Goal: Transaction & Acquisition: Purchase product/service

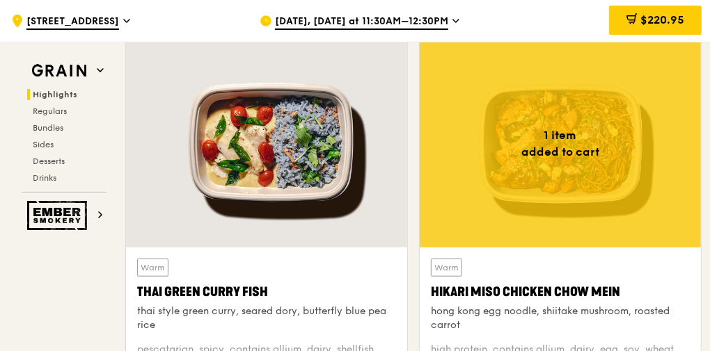
scroll to position [501, 0]
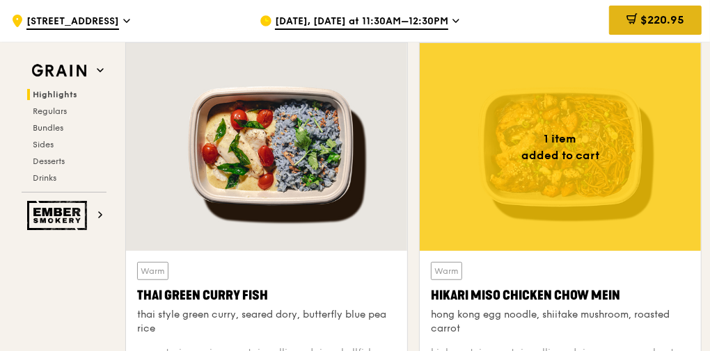
click at [635, 23] on icon at bounding box center [631, 18] width 11 height 11
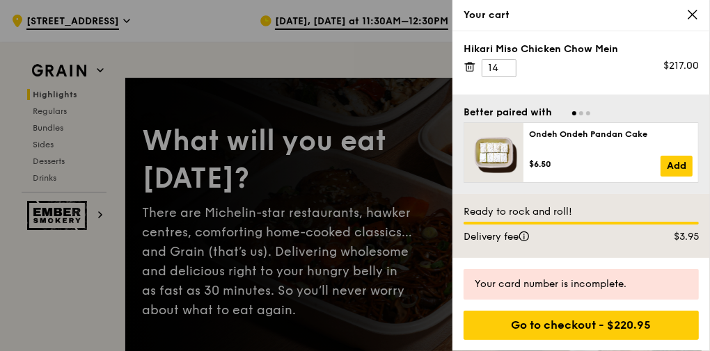
scroll to position [56, 0]
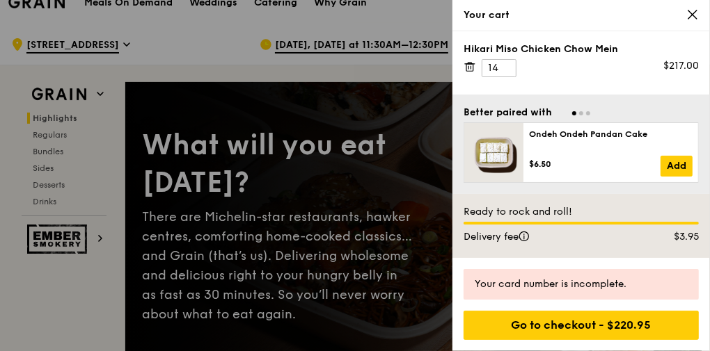
click at [537, 51] on div "Hikari Miso Chicken Chow Mein" at bounding box center [581, 49] width 235 height 14
click at [697, 15] on icon at bounding box center [692, 14] width 13 height 13
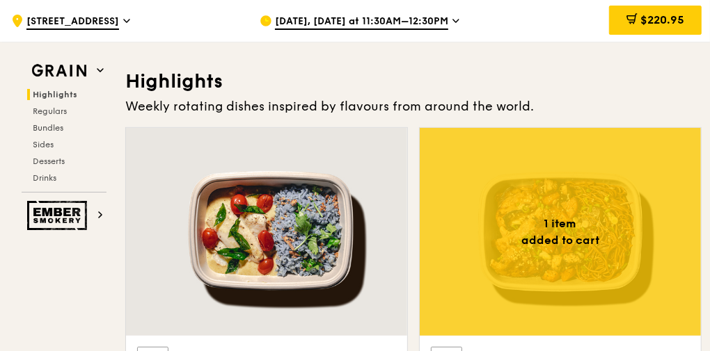
scroll to position [557, 0]
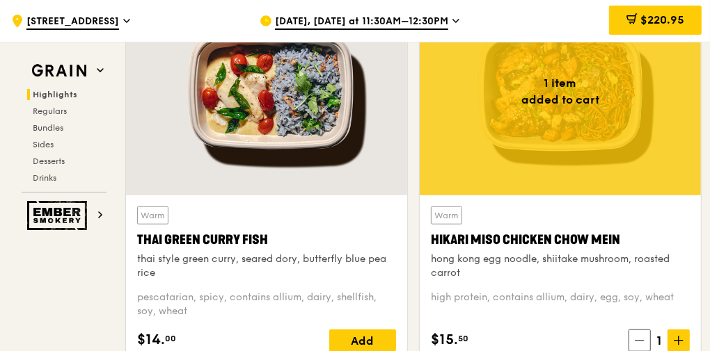
click at [521, 315] on div "high protein, contains allium, dairy, egg, soy, wheat" at bounding box center [560, 305] width 259 height 28
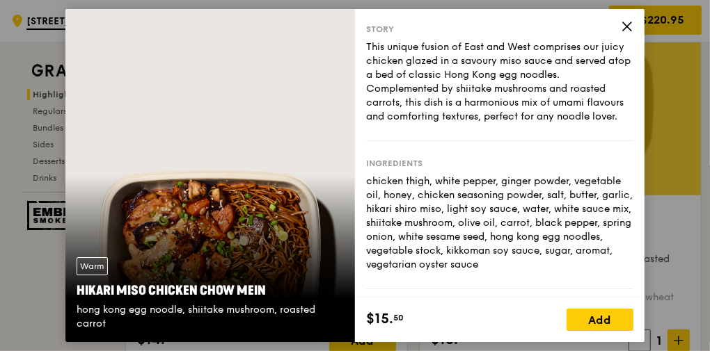
scroll to position [0, 0]
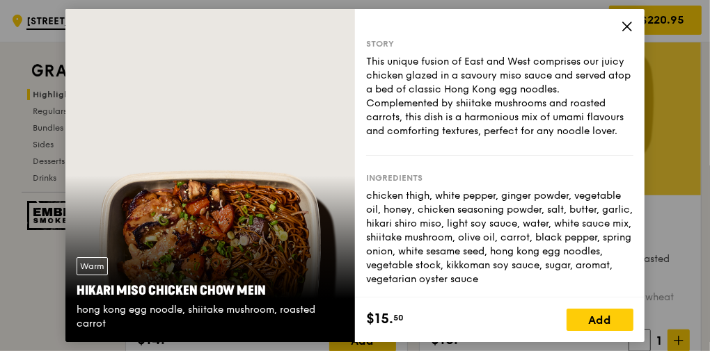
click at [630, 24] on icon at bounding box center [627, 26] width 13 height 13
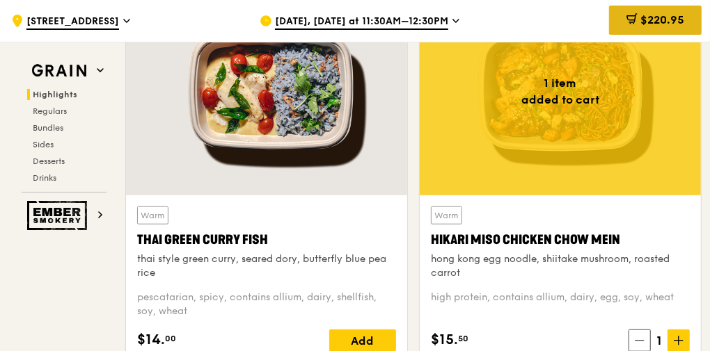
click at [674, 19] on span "$220.95" at bounding box center [662, 19] width 44 height 13
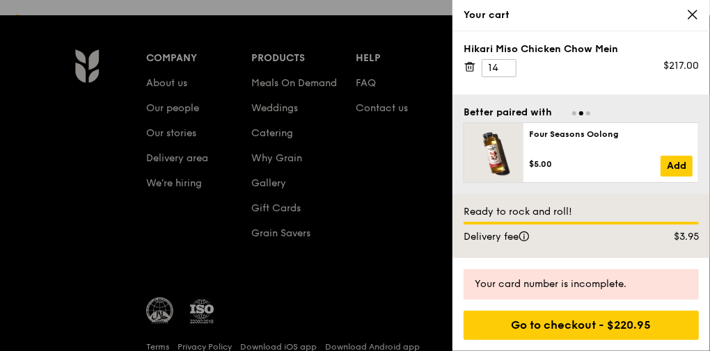
scroll to position [5826, 0]
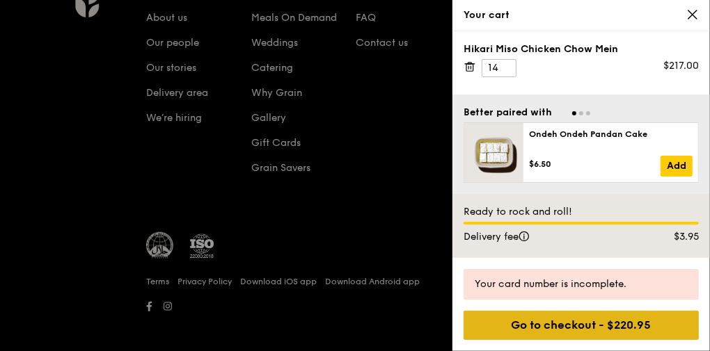
click at [599, 326] on div "Go to checkout - $220.95" at bounding box center [581, 325] width 235 height 29
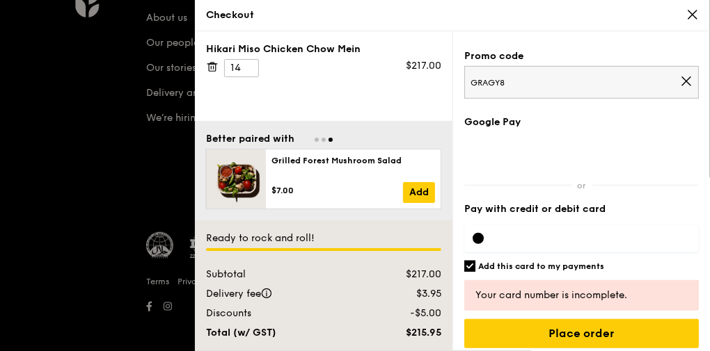
scroll to position [505, 0]
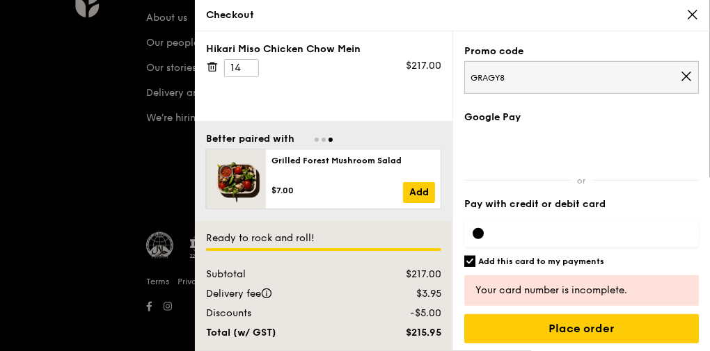
click at [568, 285] on div "Your card number is incomplete." at bounding box center [581, 291] width 212 height 14
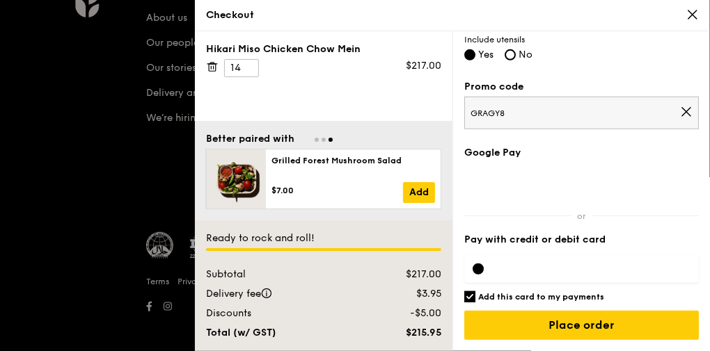
scroll to position [466, 0]
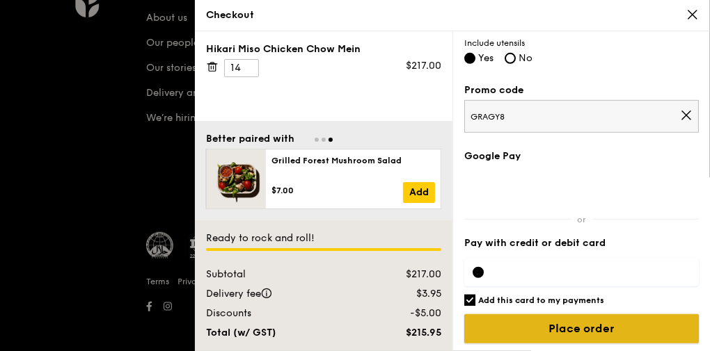
click at [613, 321] on input "Place order" at bounding box center [581, 329] width 235 height 29
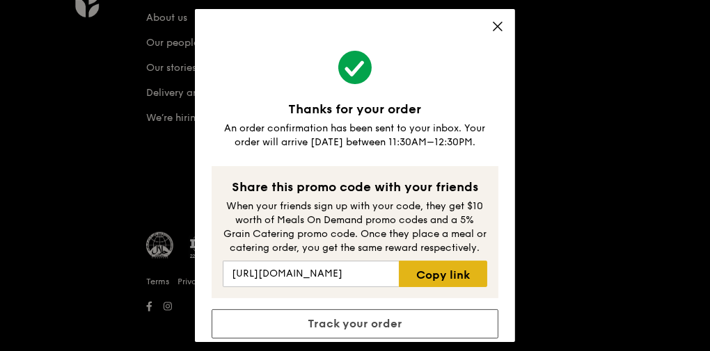
scroll to position [25, 0]
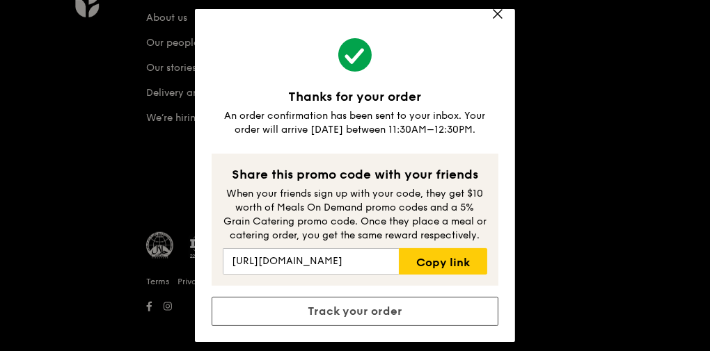
click at [574, 165] on div "Thanks for your order An order confirmation has been sent to your inbox. Your o…" at bounding box center [355, 175] width 710 height 351
click at [580, 154] on div "Thanks for your order An order confirmation has been sent to your inbox. Your o…" at bounding box center [355, 175] width 710 height 351
click at [639, 146] on div "Thanks for your order An order confirmation has been sent to your inbox. Your o…" at bounding box center [355, 175] width 710 height 351
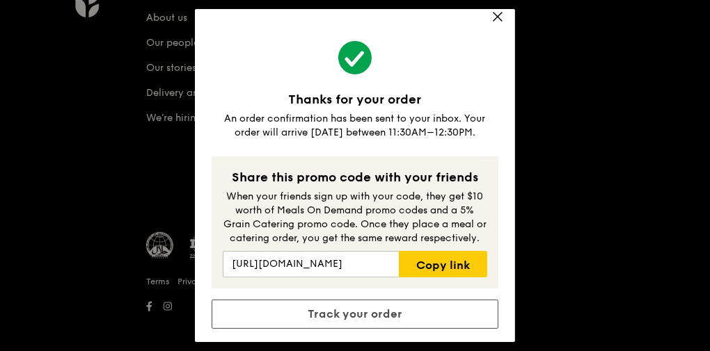
scroll to position [0, 0]
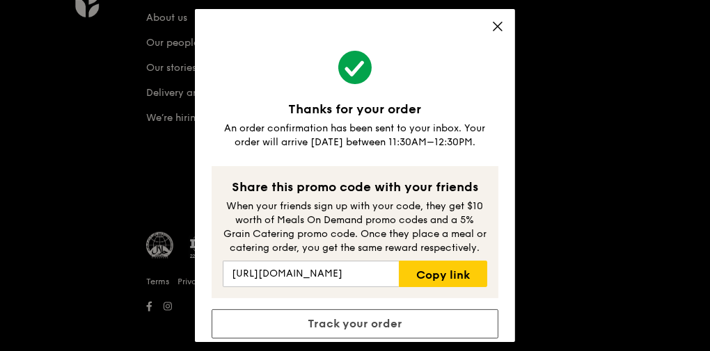
click at [503, 26] on div "Thanks for your order An order confirmation has been sent to your inbox. Your o…" at bounding box center [355, 176] width 320 height 334
click at [496, 27] on icon at bounding box center [497, 26] width 8 height 8
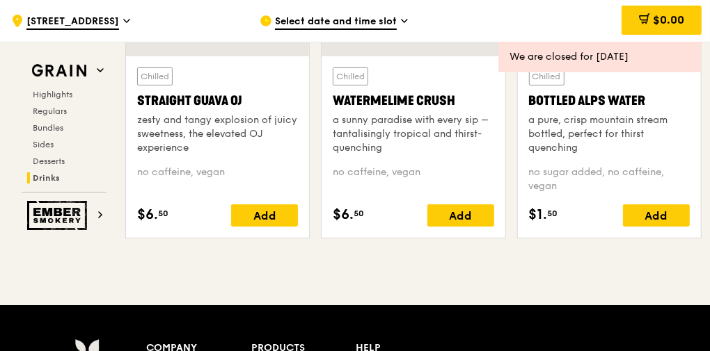
scroll to position [5492, 0]
